Goal: Information Seeking & Learning: Learn about a topic

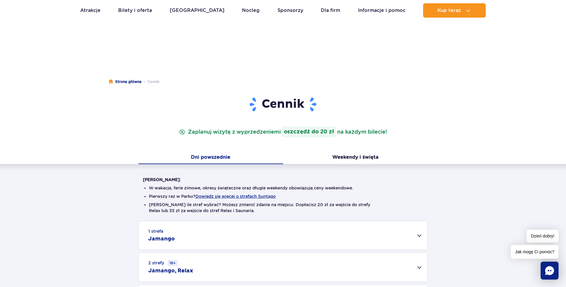
scroll to position [90, 0]
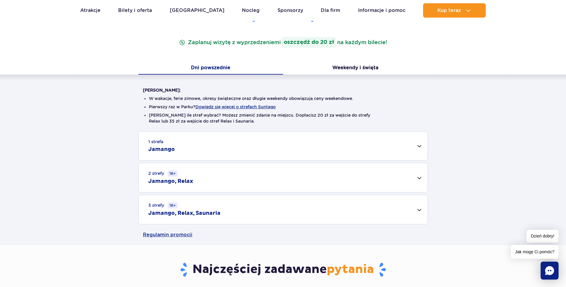
click at [421, 210] on div "3 strefy 16+ Jamango, Relax, Saunaria" at bounding box center [283, 209] width 289 height 29
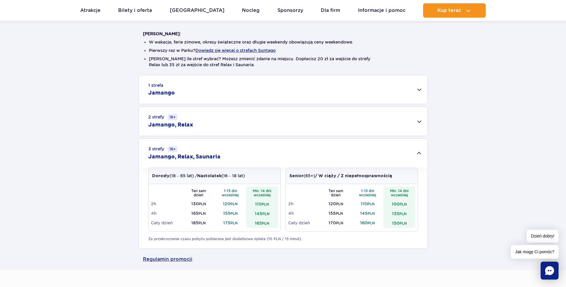
scroll to position [149, 0]
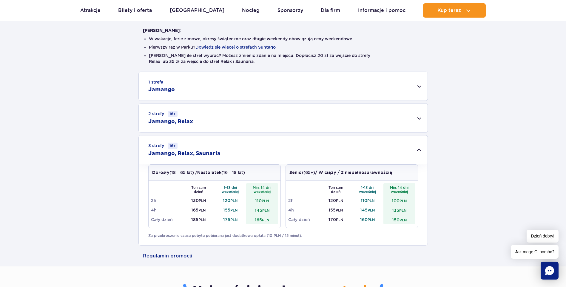
click at [420, 117] on div "2 strefy 16+ Jamango, Relax" at bounding box center [283, 118] width 289 height 29
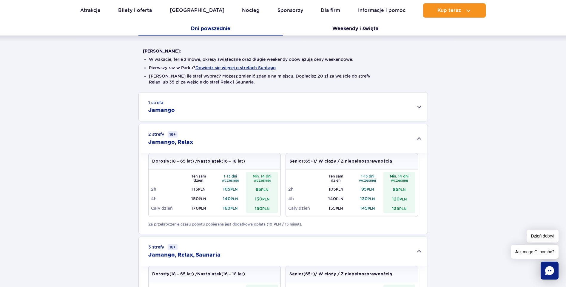
scroll to position [90, 0]
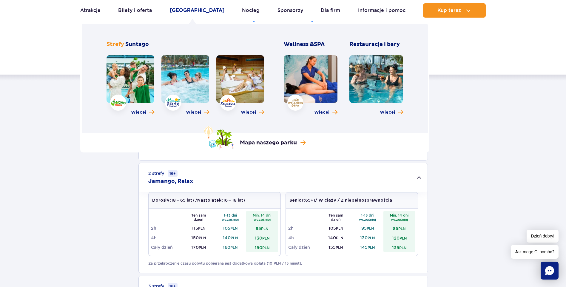
click at [203, 10] on link "[GEOGRAPHIC_DATA]" at bounding box center [197, 10] width 55 height 14
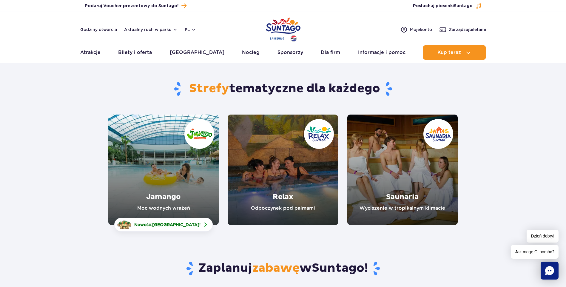
click at [269, 198] on link "Relax" at bounding box center [283, 170] width 110 height 110
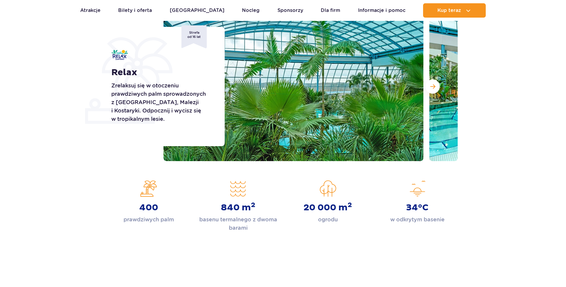
scroll to position [90, 0]
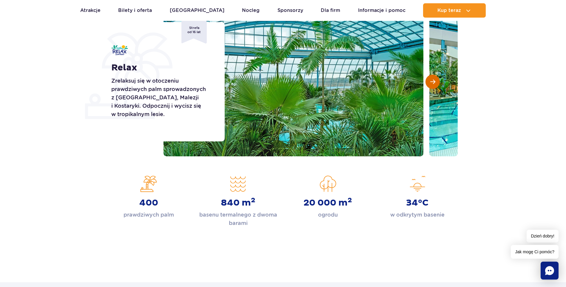
click at [434, 82] on span "Następny slajd" at bounding box center [432, 81] width 5 height 5
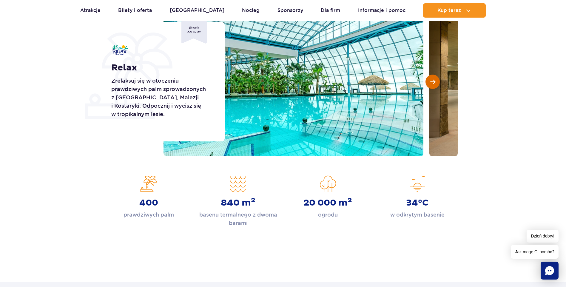
click at [434, 82] on span "Następny slajd" at bounding box center [432, 81] width 5 height 5
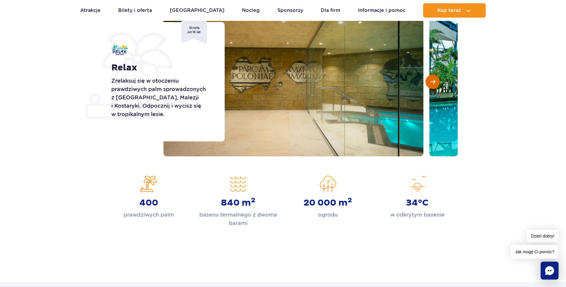
click at [434, 82] on span "Następny slajd" at bounding box center [432, 81] width 5 height 5
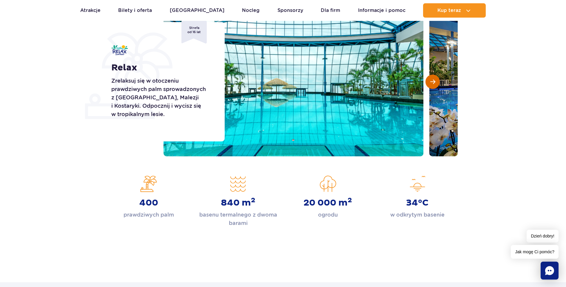
click at [434, 82] on span "Następny slajd" at bounding box center [432, 81] width 5 height 5
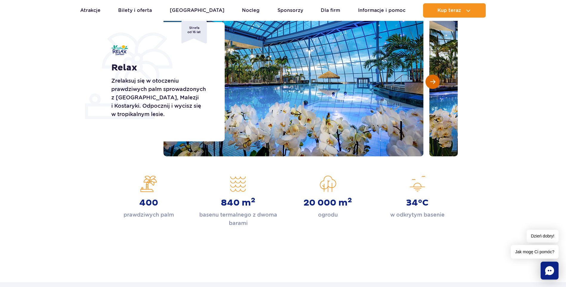
click at [434, 82] on span "Następny slajd" at bounding box center [432, 81] width 5 height 5
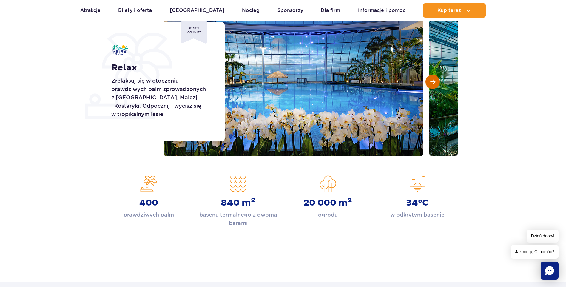
click at [430, 84] on span "Następny slajd" at bounding box center [432, 81] width 5 height 5
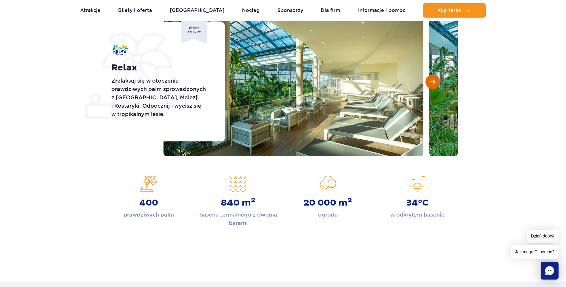
click at [430, 84] on span "Następny slajd" at bounding box center [432, 81] width 5 height 5
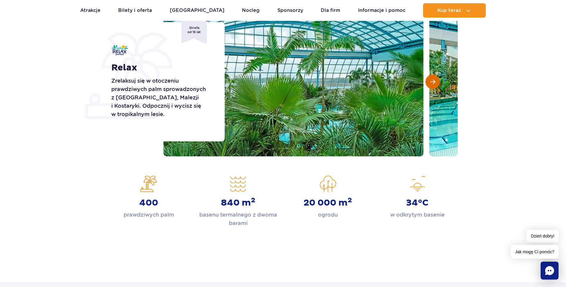
click at [430, 84] on span "Następny slajd" at bounding box center [432, 81] width 5 height 5
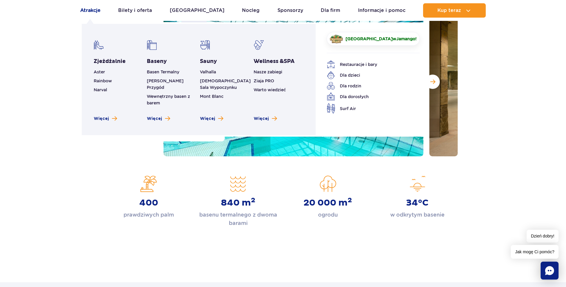
click at [98, 10] on link "Atrakcje" at bounding box center [90, 10] width 20 height 14
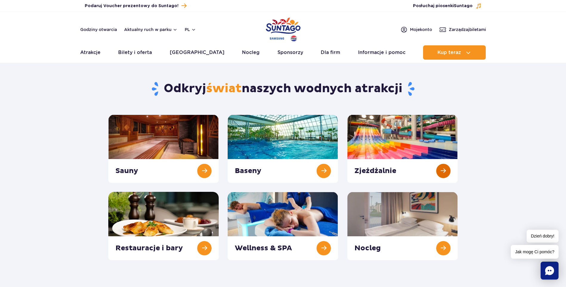
click at [427, 134] on link at bounding box center [402, 149] width 110 height 68
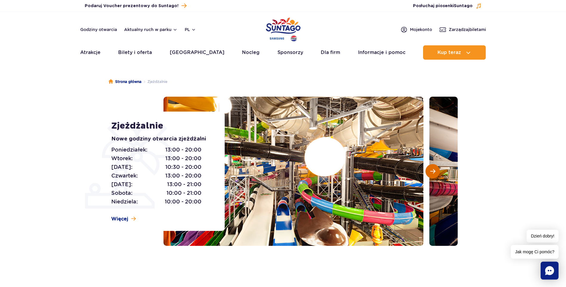
click at [434, 171] on span "Następny slajd" at bounding box center [432, 171] width 5 height 5
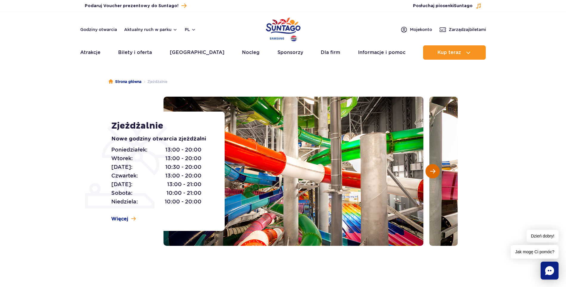
click at [434, 171] on span "Następny slajd" at bounding box center [432, 171] width 5 height 5
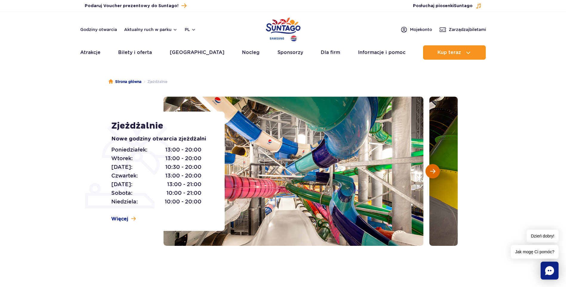
click at [434, 171] on span "Następny slajd" at bounding box center [432, 171] width 5 height 5
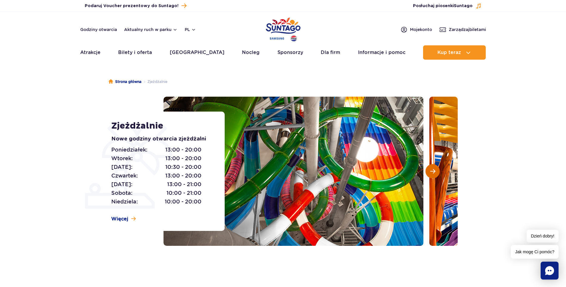
click at [434, 171] on span "Następny slajd" at bounding box center [432, 171] width 5 height 5
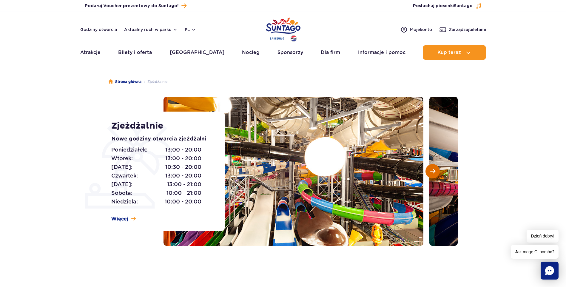
click at [434, 171] on span "Następny slajd" at bounding box center [432, 171] width 5 height 5
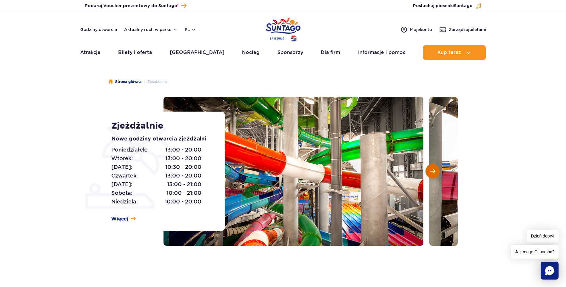
click at [434, 171] on span "Następny slajd" at bounding box center [432, 171] width 5 height 5
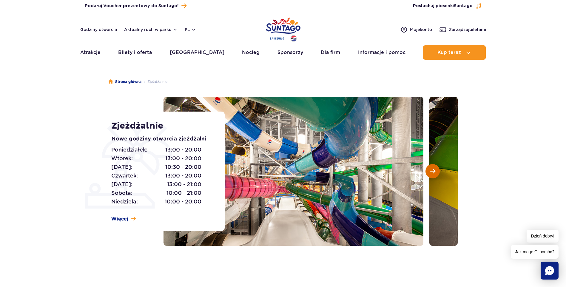
click at [434, 171] on span "Następny slajd" at bounding box center [432, 171] width 5 height 5
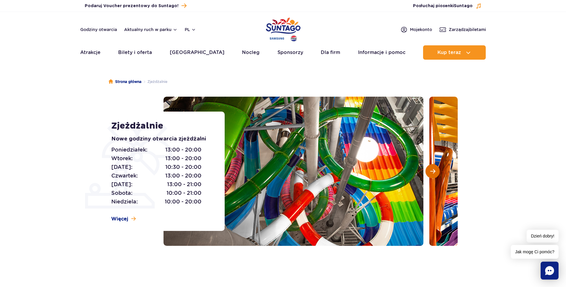
click at [434, 171] on span "Następny slajd" at bounding box center [432, 171] width 5 height 5
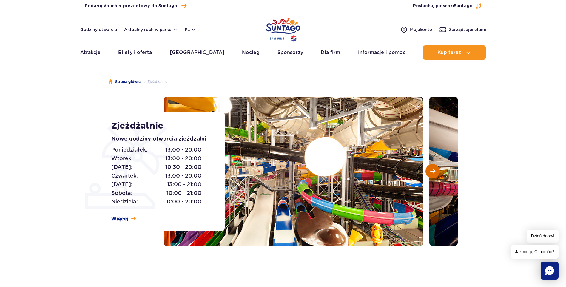
click at [434, 171] on span "Następny slajd" at bounding box center [432, 171] width 5 height 5
